Goal: Find specific page/section: Find specific page/section

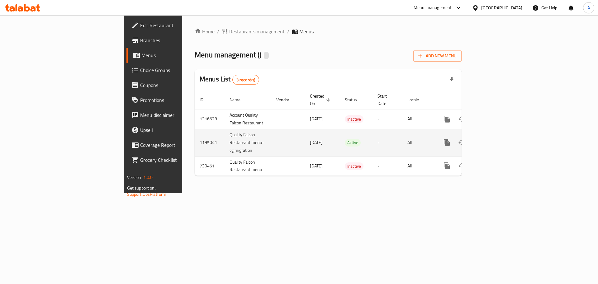
click at [278, 139] on tr "1195041 Quality Falcon Restaurant menu-cg migration [DATE] Active - All" at bounding box center [350, 142] width 310 height 27
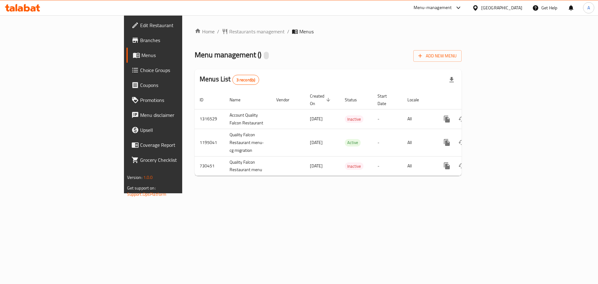
click at [312, 193] on div "Home / Restaurants management / Menus Menu management ( ) Add New Menu Menus Li…" at bounding box center [328, 104] width 292 height 178
click at [311, 191] on div "Home / Restaurants management / Menus Menu management ( Quality Falcon Restaura…" at bounding box center [328, 104] width 292 height 178
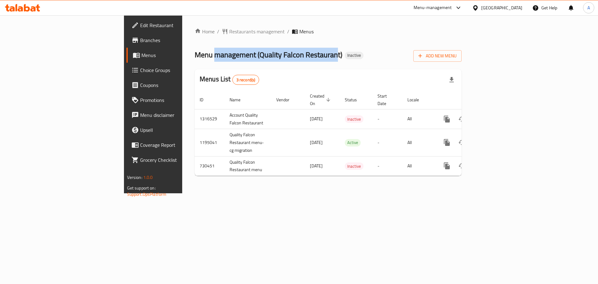
drag, startPoint x: 230, startPoint y: 56, endPoint x: 255, endPoint y: 56, distance: 24.6
click at [255, 56] on span "Menu management ( Quality Falcon Restaurant )" at bounding box center [269, 55] width 148 height 14
click at [250, 55] on span "Menu management ( Quality Falcon Restaurant )" at bounding box center [269, 55] width 148 height 14
click at [261, 193] on div "Home / Restaurants management / Menus Menu management ( Quality Falcon Restaura…" at bounding box center [328, 104] width 292 height 178
click at [229, 31] on span "Restaurants management" at bounding box center [256, 31] width 55 height 7
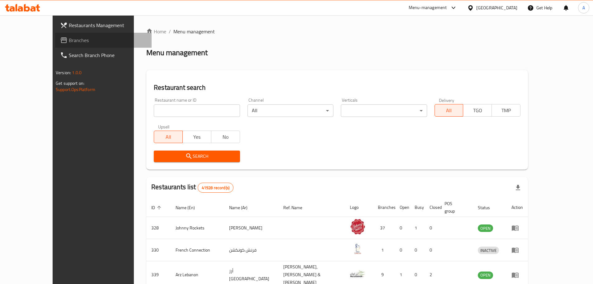
click at [69, 38] on span "Branches" at bounding box center [108, 39] width 78 height 7
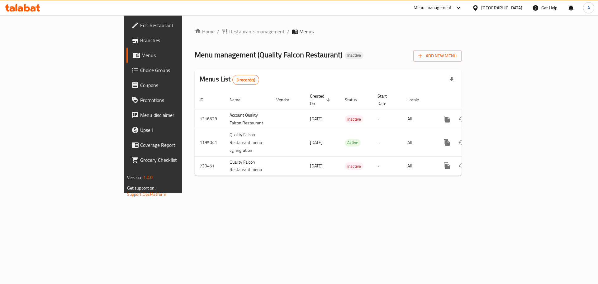
click at [197, 193] on div "Home / Restaurants management / Menus Menu management ( Quality Falcon Restaura…" at bounding box center [328, 104] width 292 height 178
click at [126, 40] on link "Branches" at bounding box center [174, 40] width 97 height 15
